Goal: Information Seeking & Learning: Learn about a topic

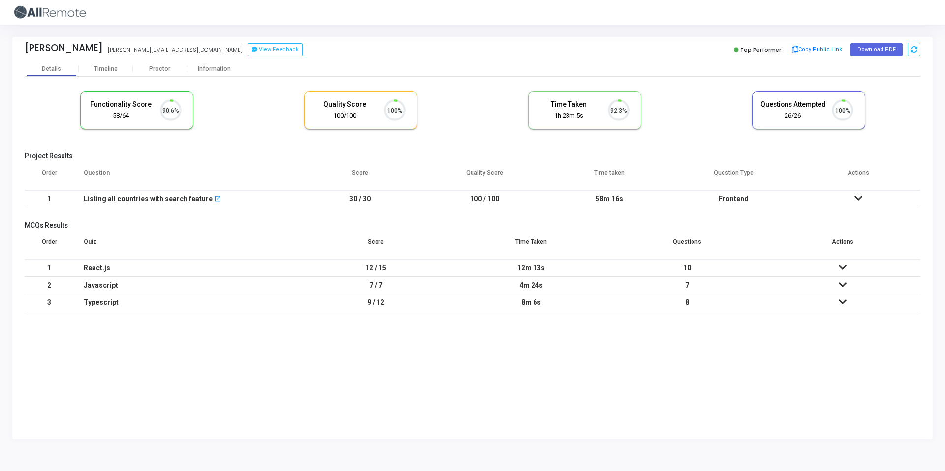
scroll to position [21, 25]
click at [99, 68] on div "Timeline" at bounding box center [106, 68] width 24 height 7
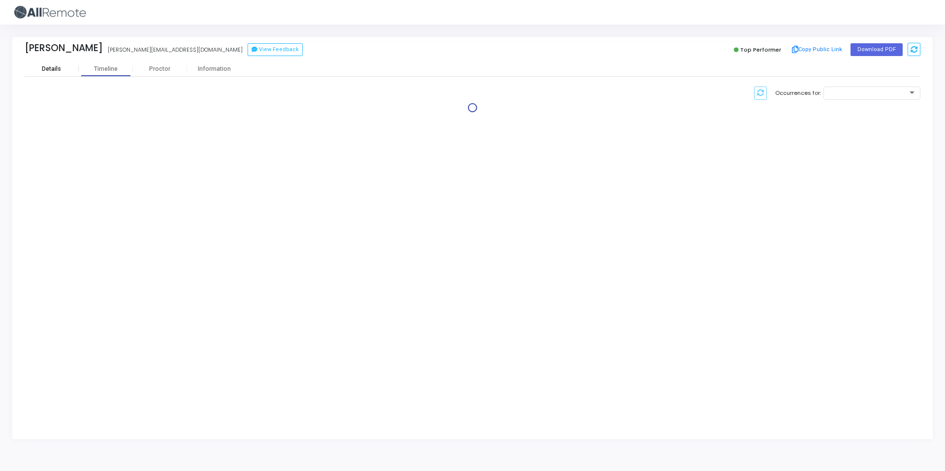
click at [60, 71] on div "Details" at bounding box center [51, 68] width 19 height 7
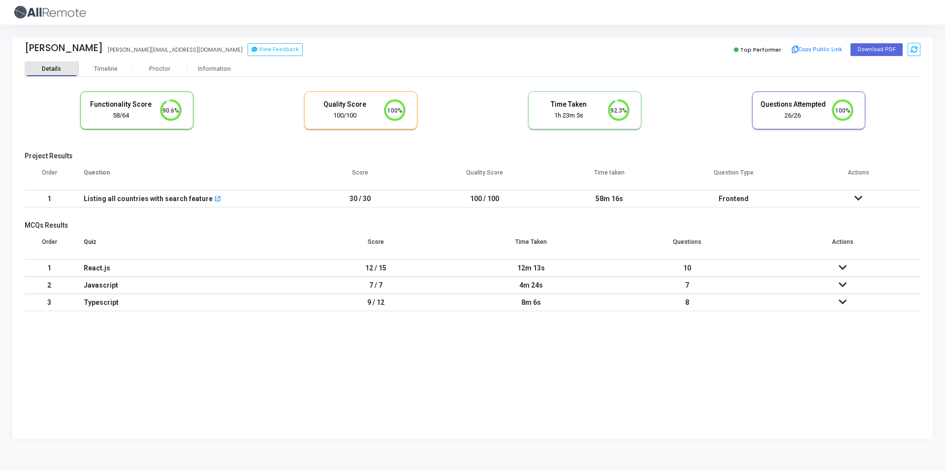
scroll to position [4, 4]
click at [98, 70] on div "Timeline" at bounding box center [106, 68] width 24 height 7
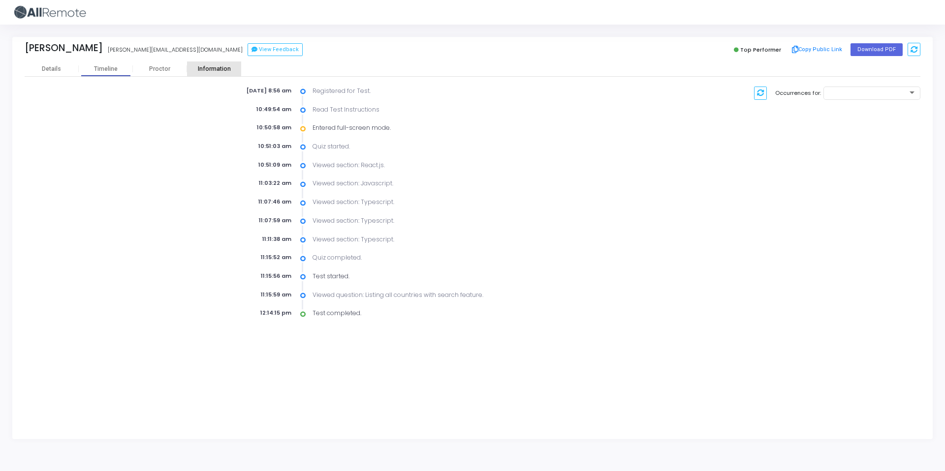
click at [213, 71] on div "Information" at bounding box center [214, 68] width 54 height 7
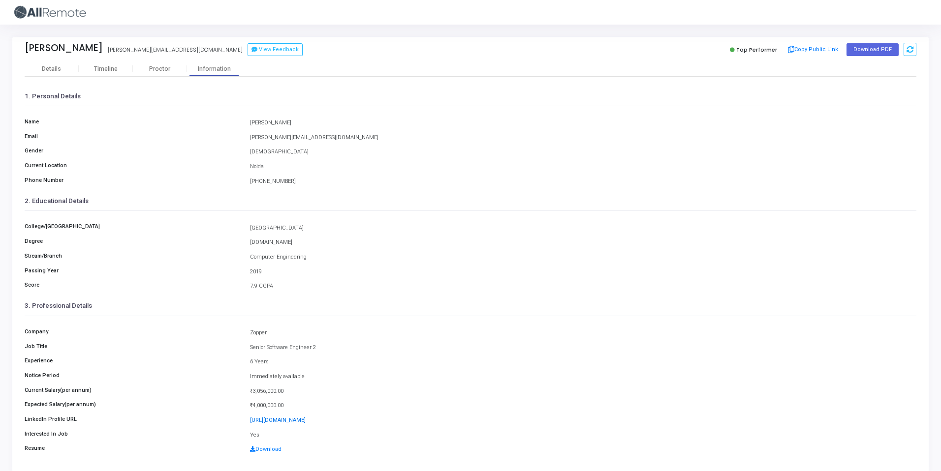
click at [306, 422] on link "[URL][DOMAIN_NAME]" at bounding box center [278, 420] width 56 height 6
click at [60, 65] on div "Details" at bounding box center [51, 68] width 19 height 7
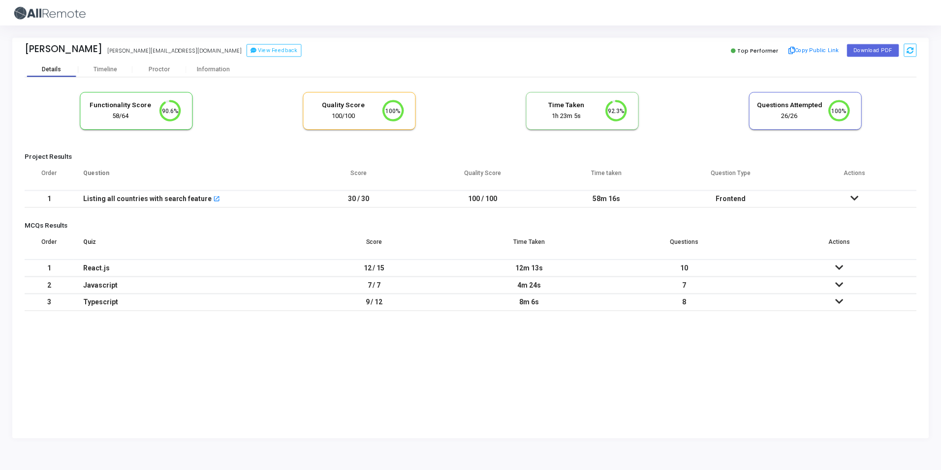
scroll to position [21, 25]
click at [117, 64] on div "Timeline" at bounding box center [106, 69] width 54 height 15
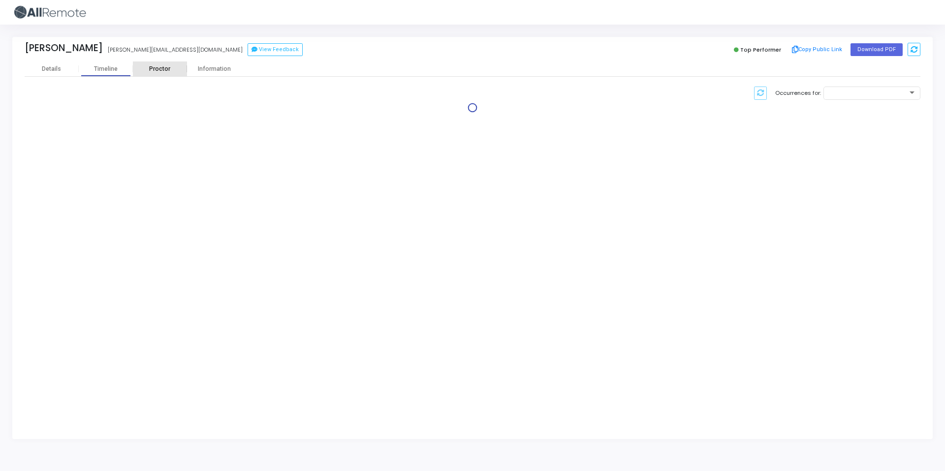
click at [169, 69] on div "Proctor" at bounding box center [160, 68] width 54 height 7
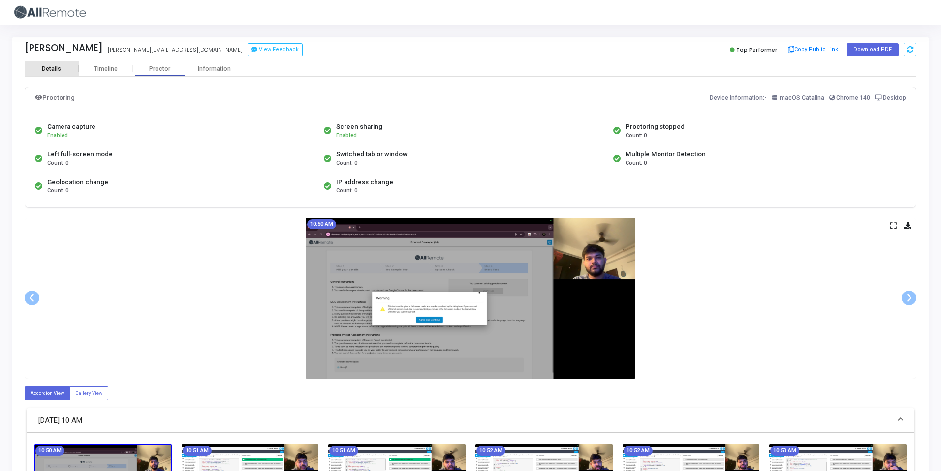
click at [60, 71] on div "Details" at bounding box center [51, 68] width 19 height 7
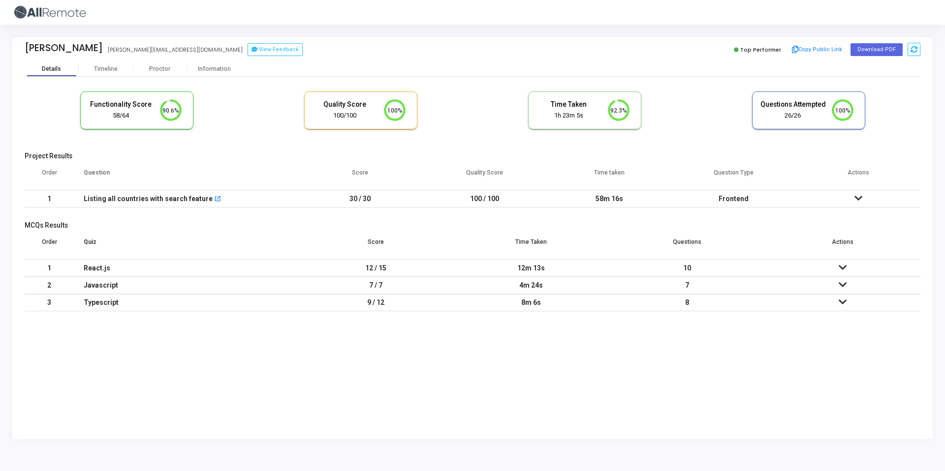
scroll to position [21, 25]
